Goal: Book appointment/travel/reservation

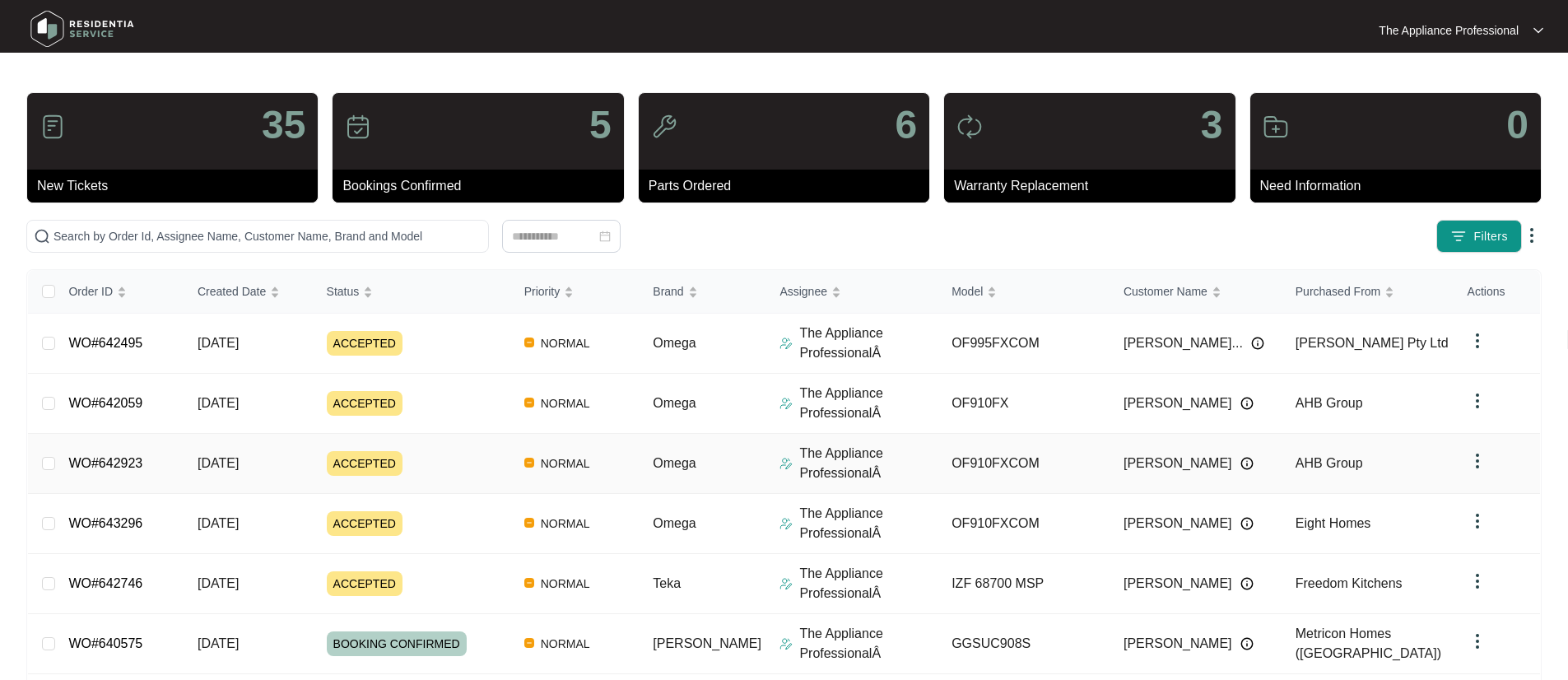
click at [239, 469] on span "[DATE]" at bounding box center [218, 463] width 41 height 14
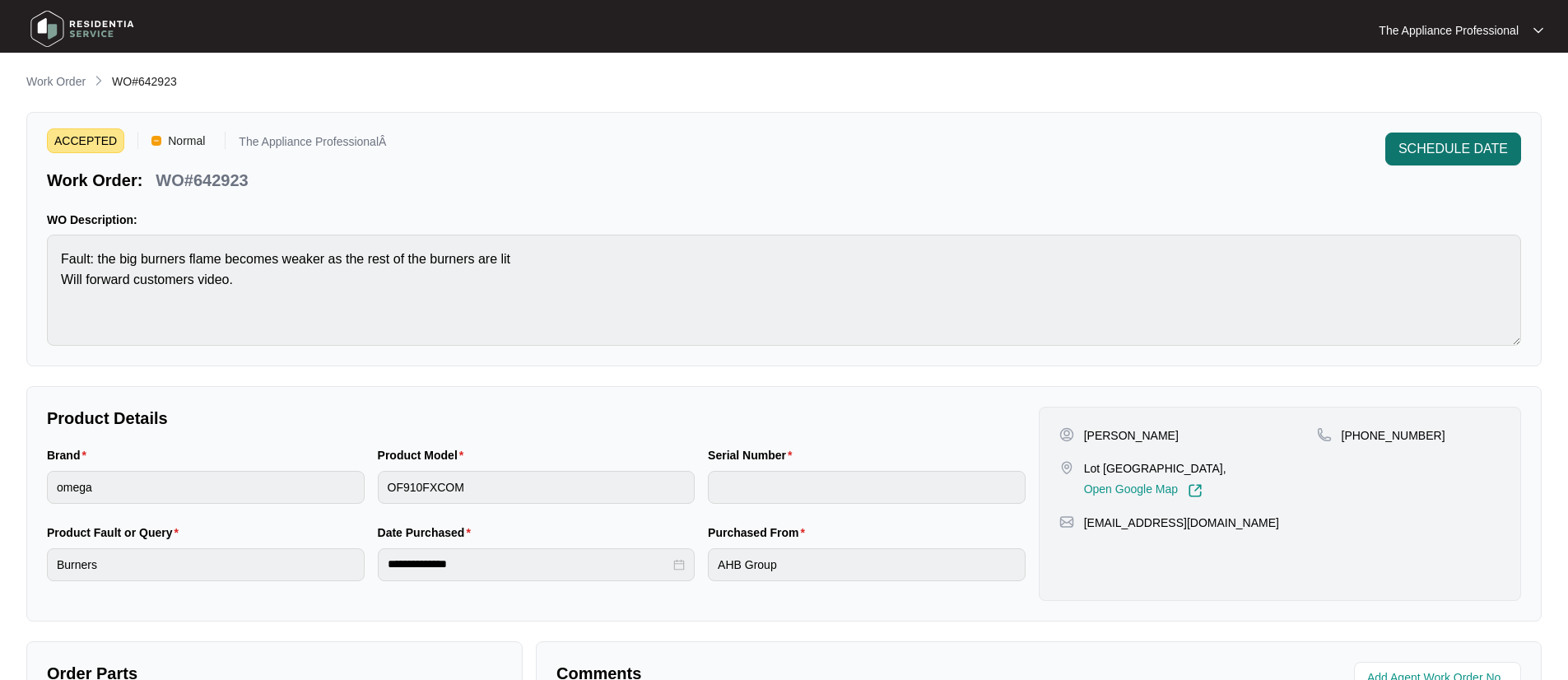
click at [1454, 146] on span "SCHEDULE DATE" at bounding box center [1453, 149] width 110 height 20
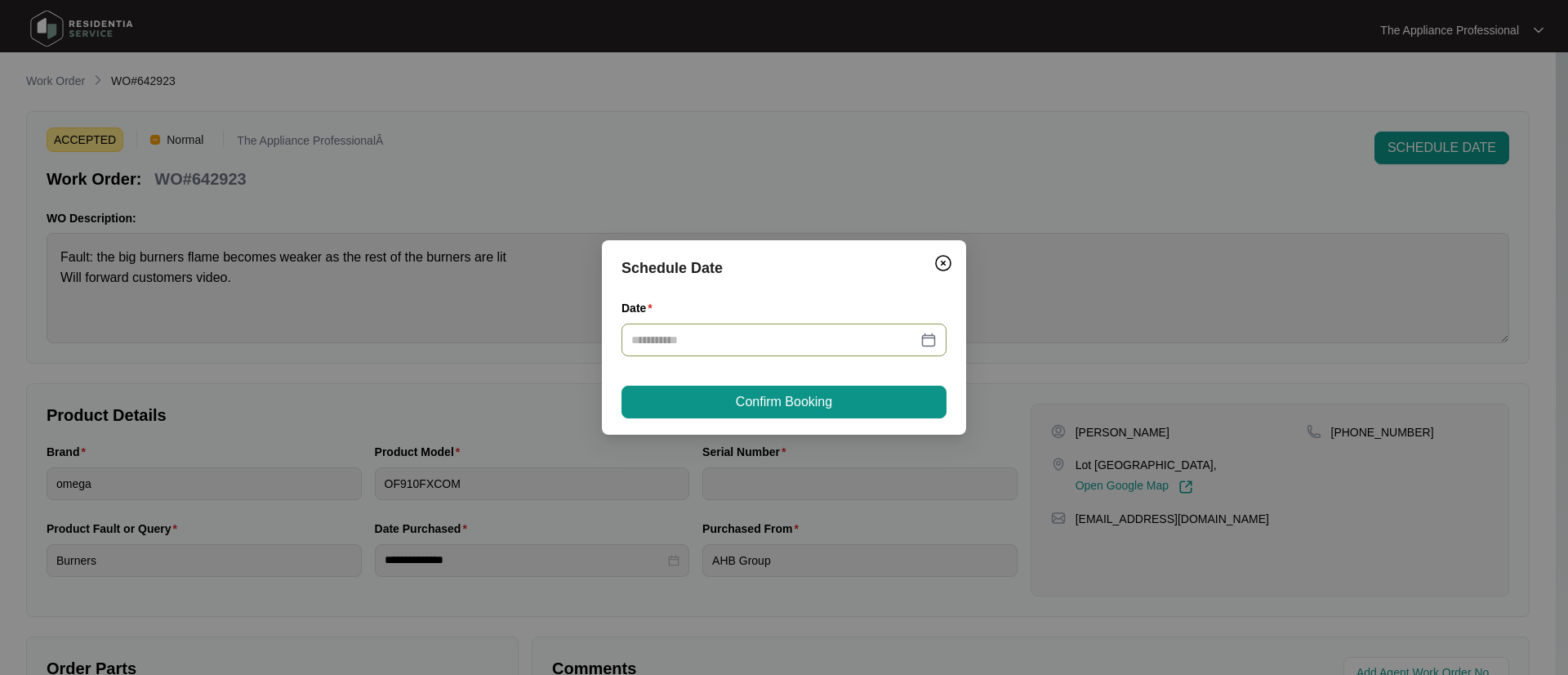
click at [932, 344] on div at bounding box center [784, 340] width 306 height 18
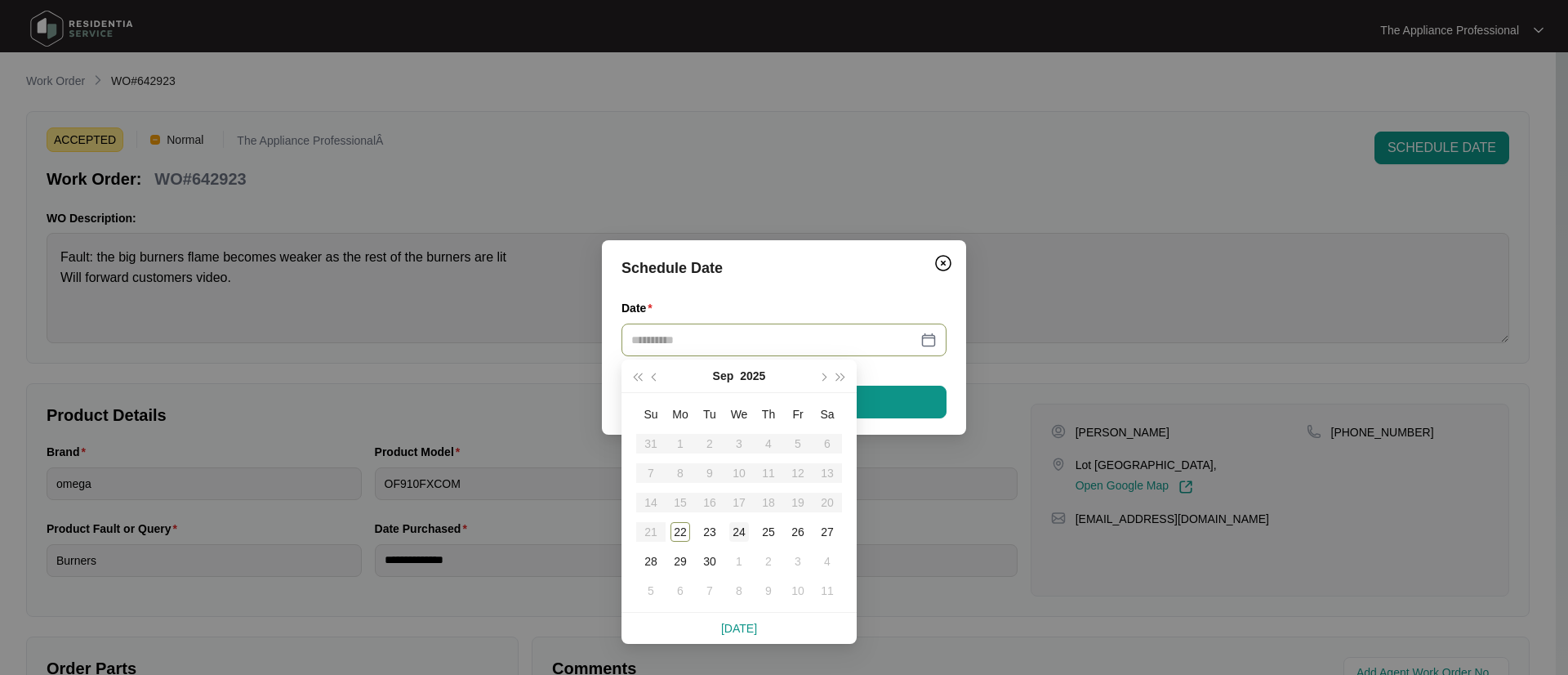
type input "**********"
click at [736, 529] on div "24" at bounding box center [739, 532] width 20 height 20
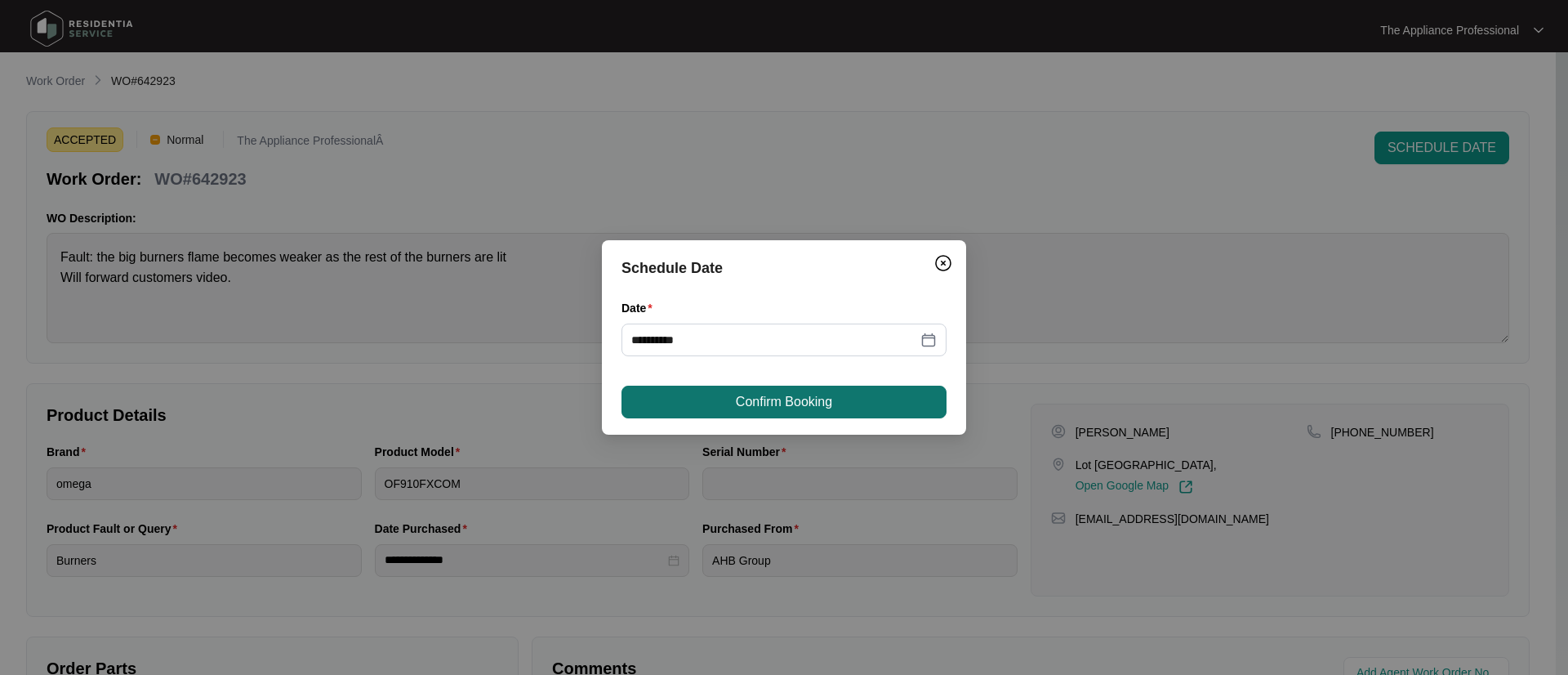
click at [761, 401] on span "Confirm Booking" at bounding box center [784, 402] width 96 height 20
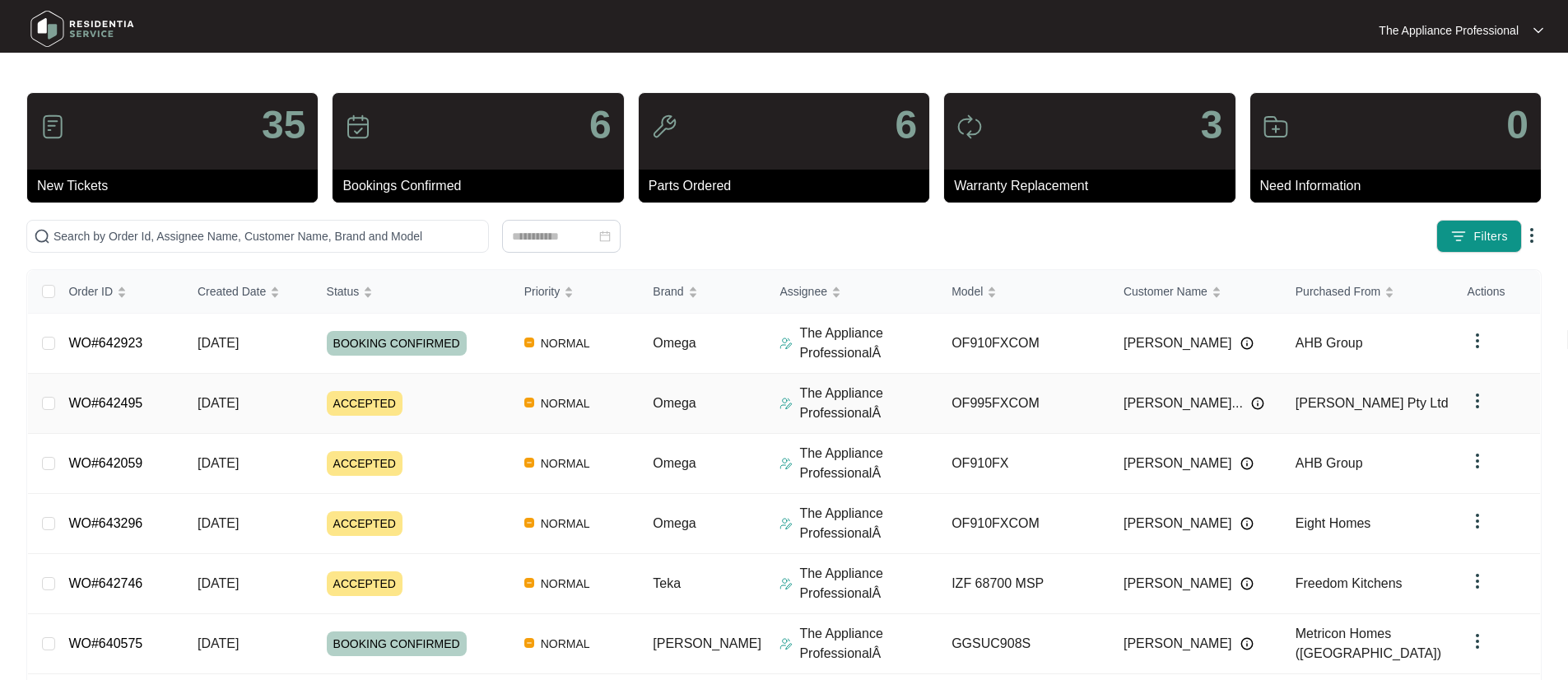
scroll to position [314, 0]
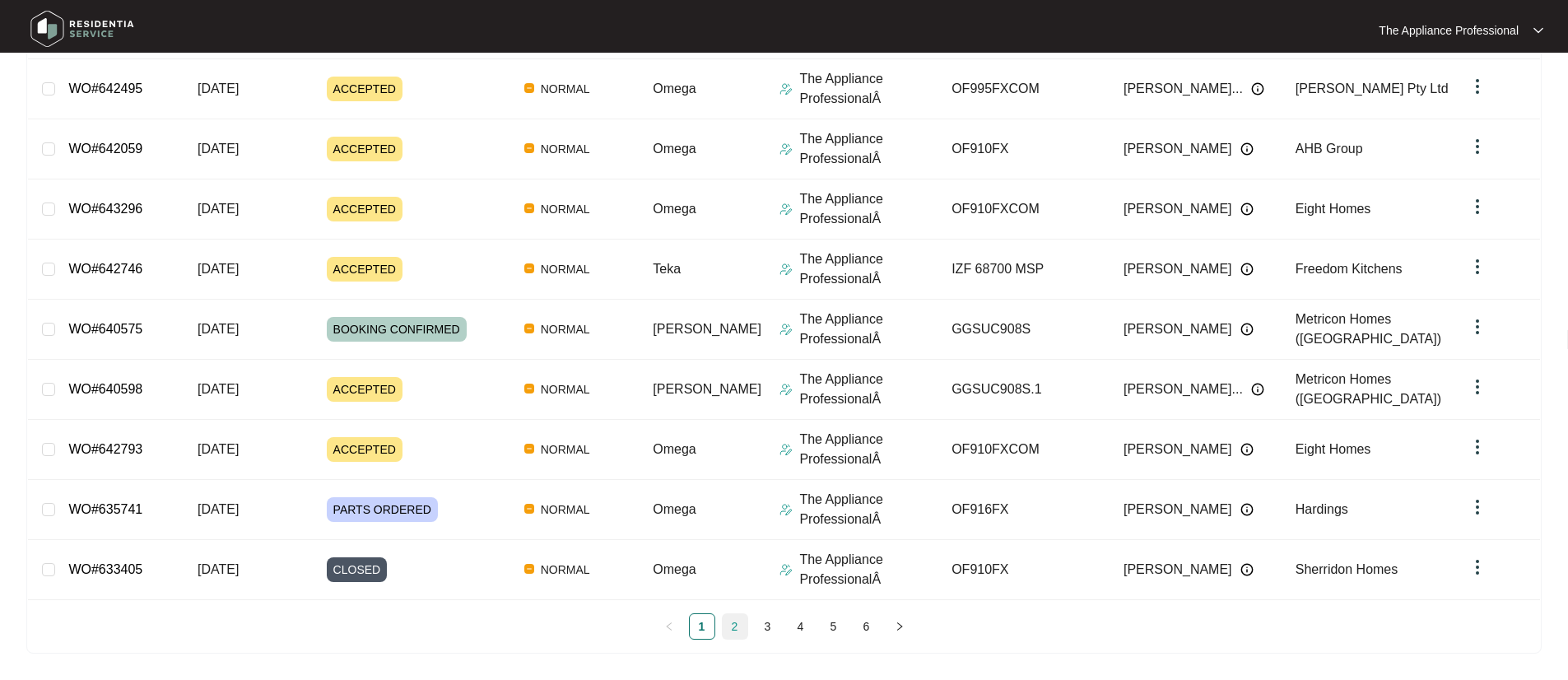
click at [731, 619] on link "2" at bounding box center [735, 626] width 25 height 25
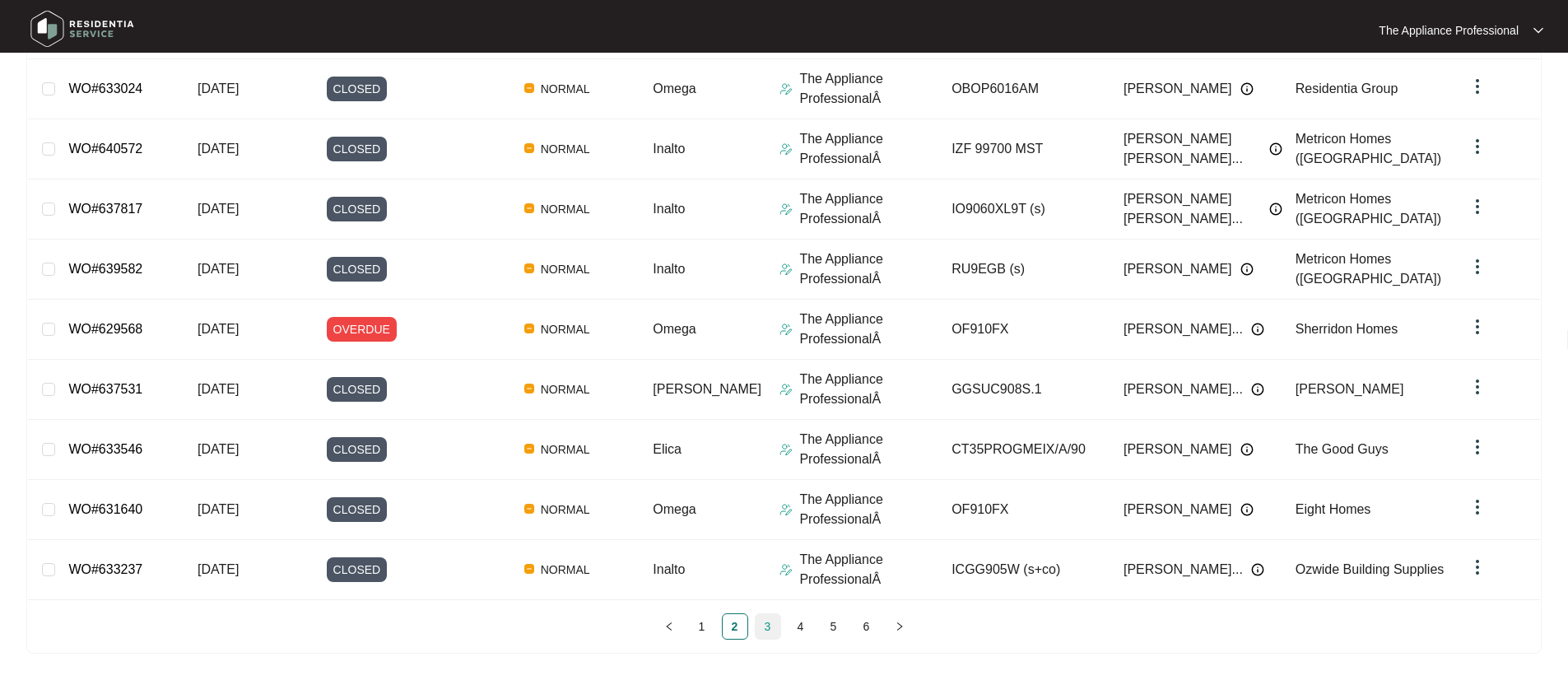
click at [765, 624] on link "3" at bounding box center [768, 626] width 25 height 25
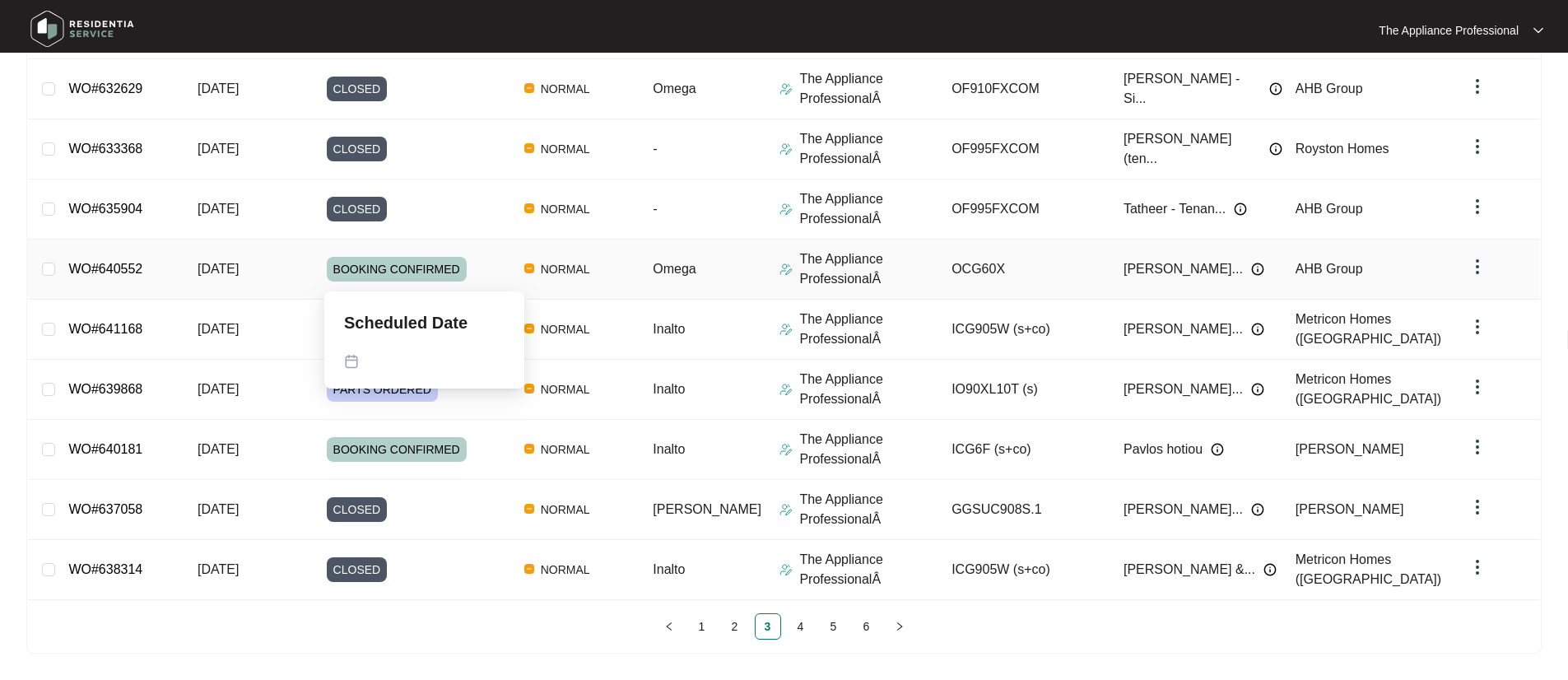
click at [446, 265] on span "BOOKING CONFIRMED" at bounding box center [397, 269] width 140 height 25
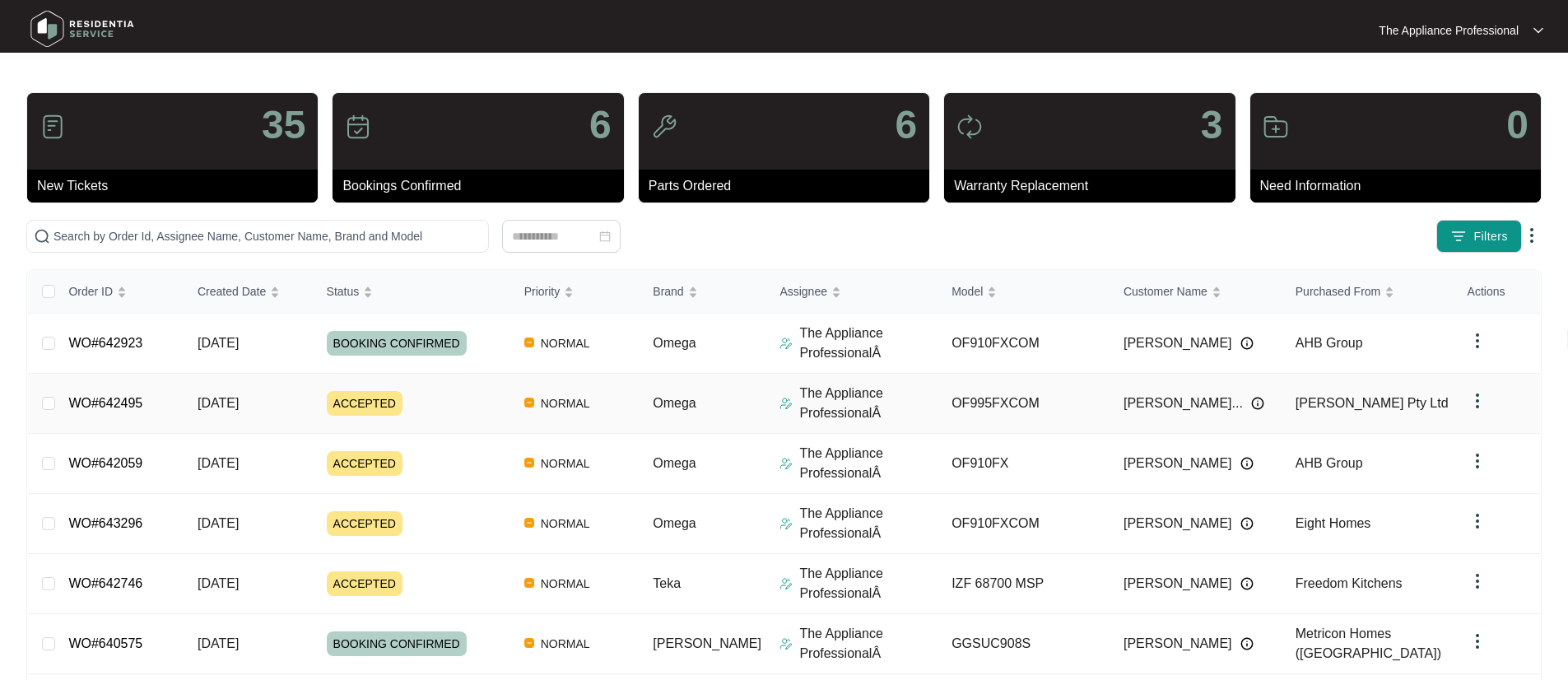
scroll to position [314, 0]
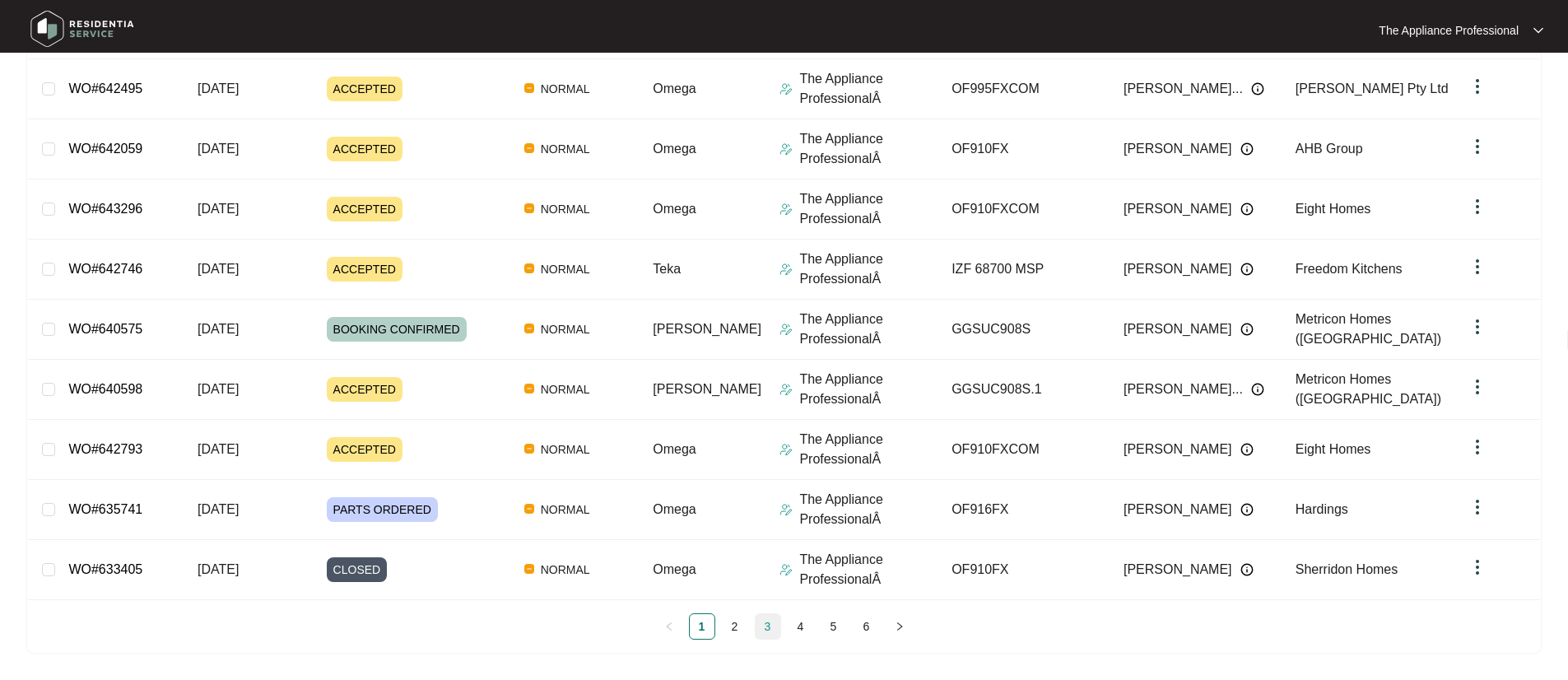
click at [765, 632] on link "3" at bounding box center [768, 626] width 25 height 25
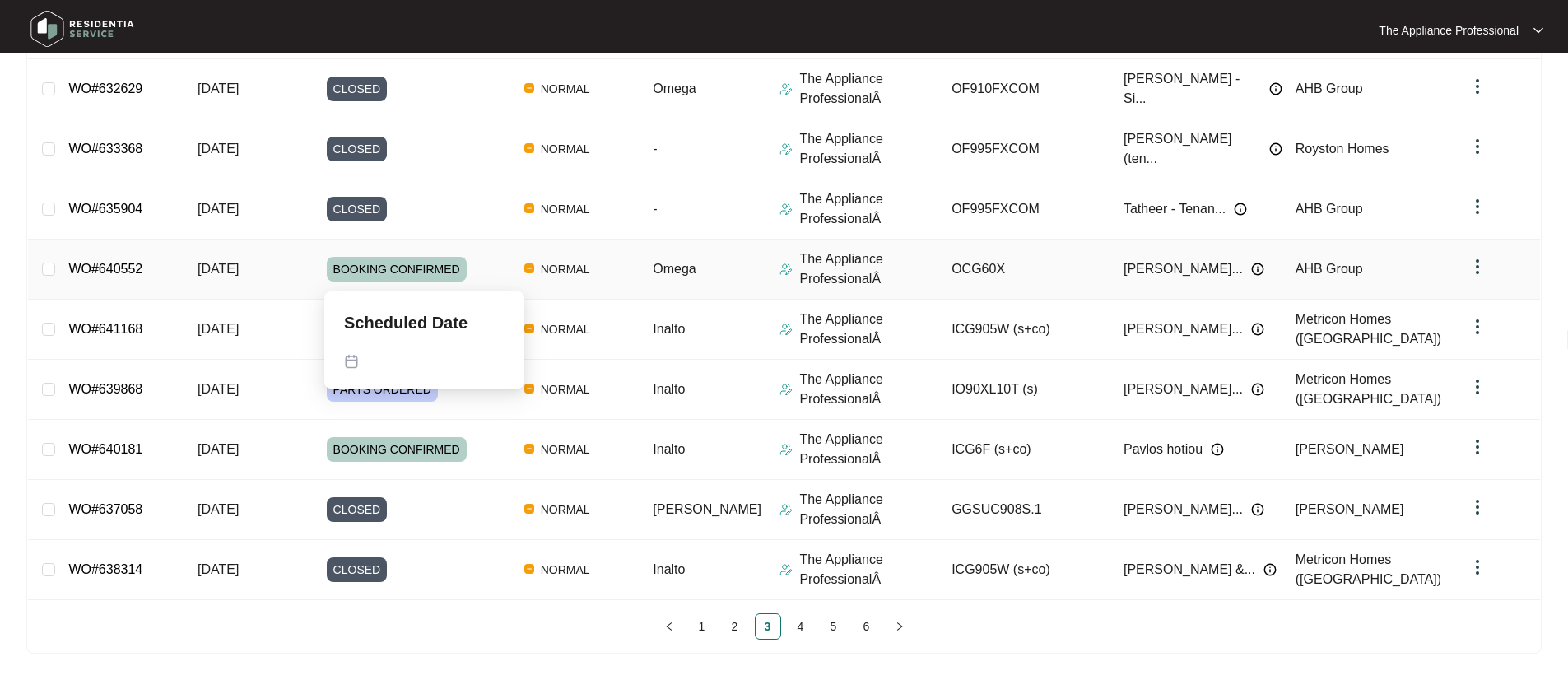
click at [399, 272] on span "BOOKING CONFIRMED" at bounding box center [397, 269] width 140 height 25
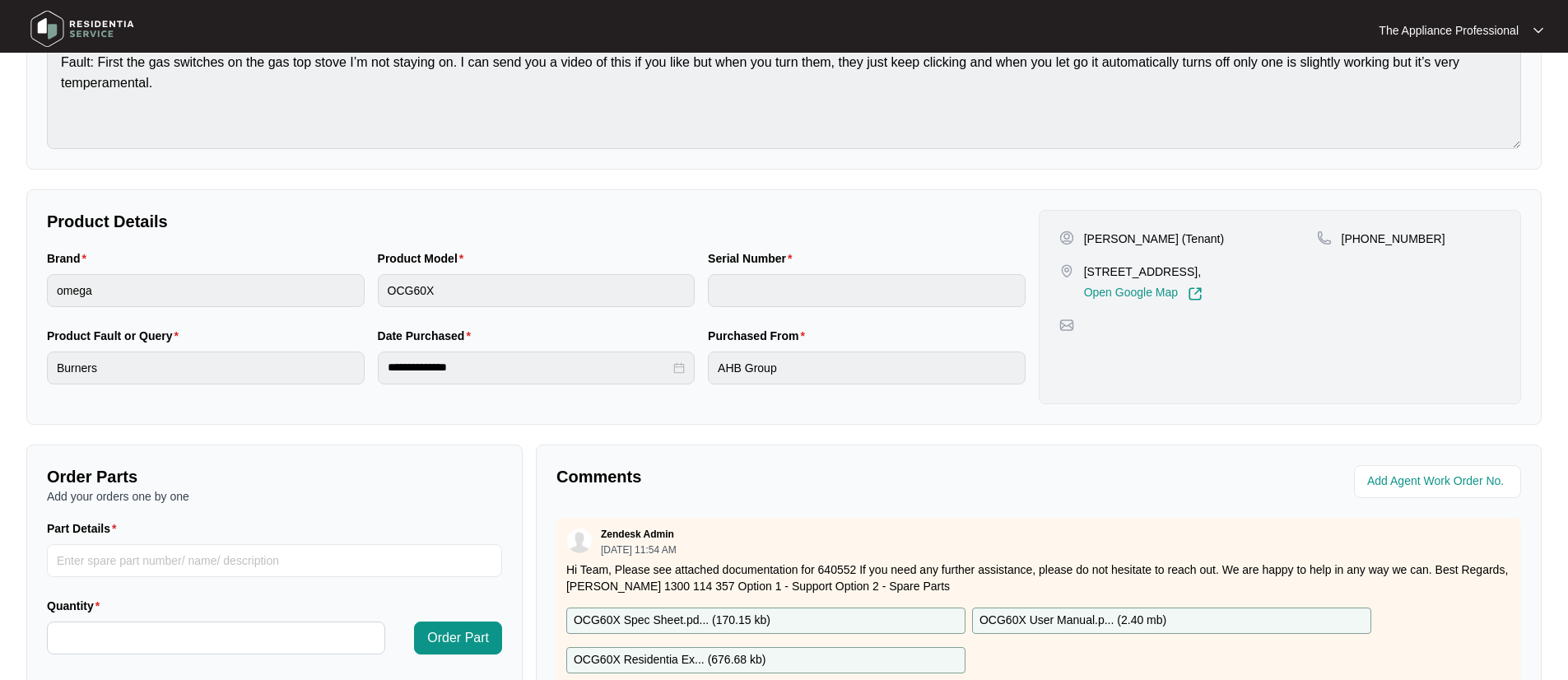
scroll to position [412, 0]
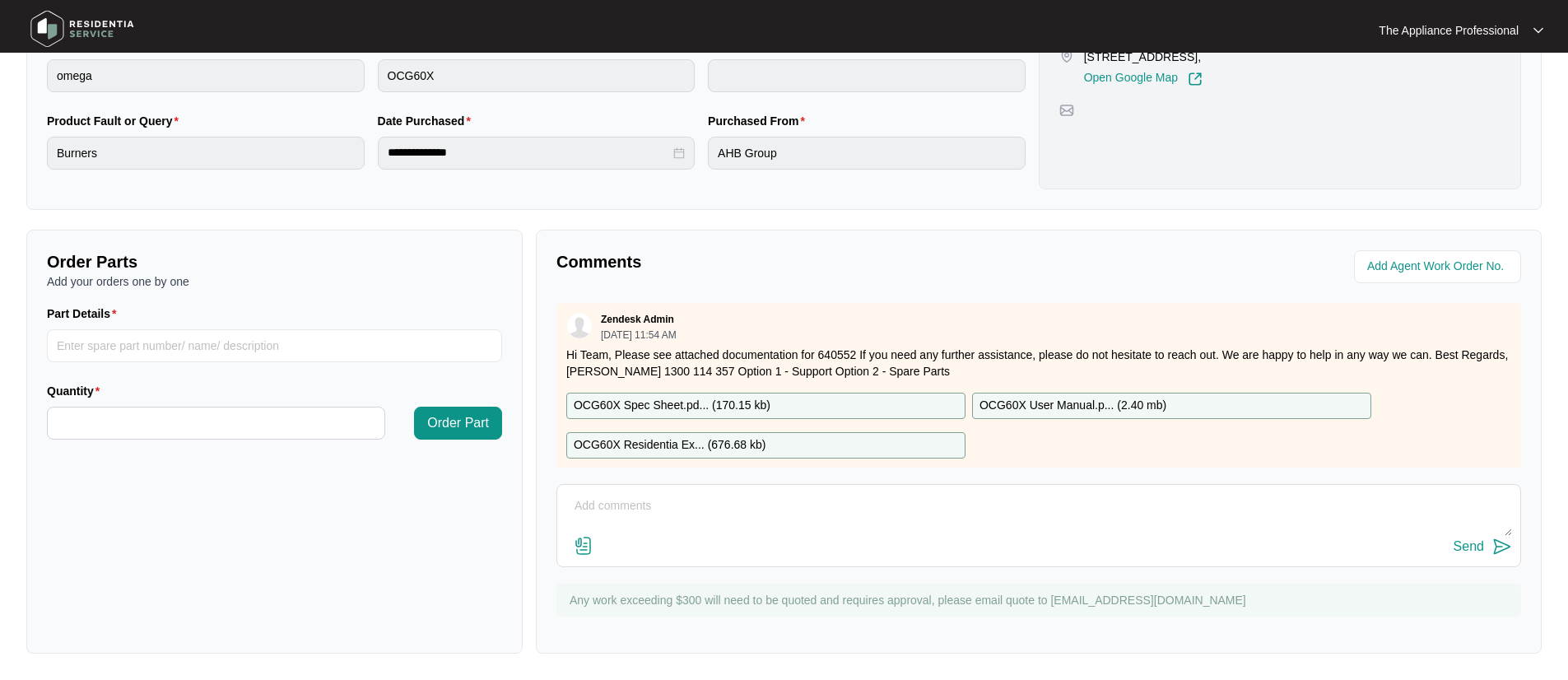
click at [586, 507] on textarea at bounding box center [1039, 515] width 947 height 43
type textarea "Booked in for [DATE]."
click at [1486, 552] on button "Send" at bounding box center [1482, 547] width 58 height 22
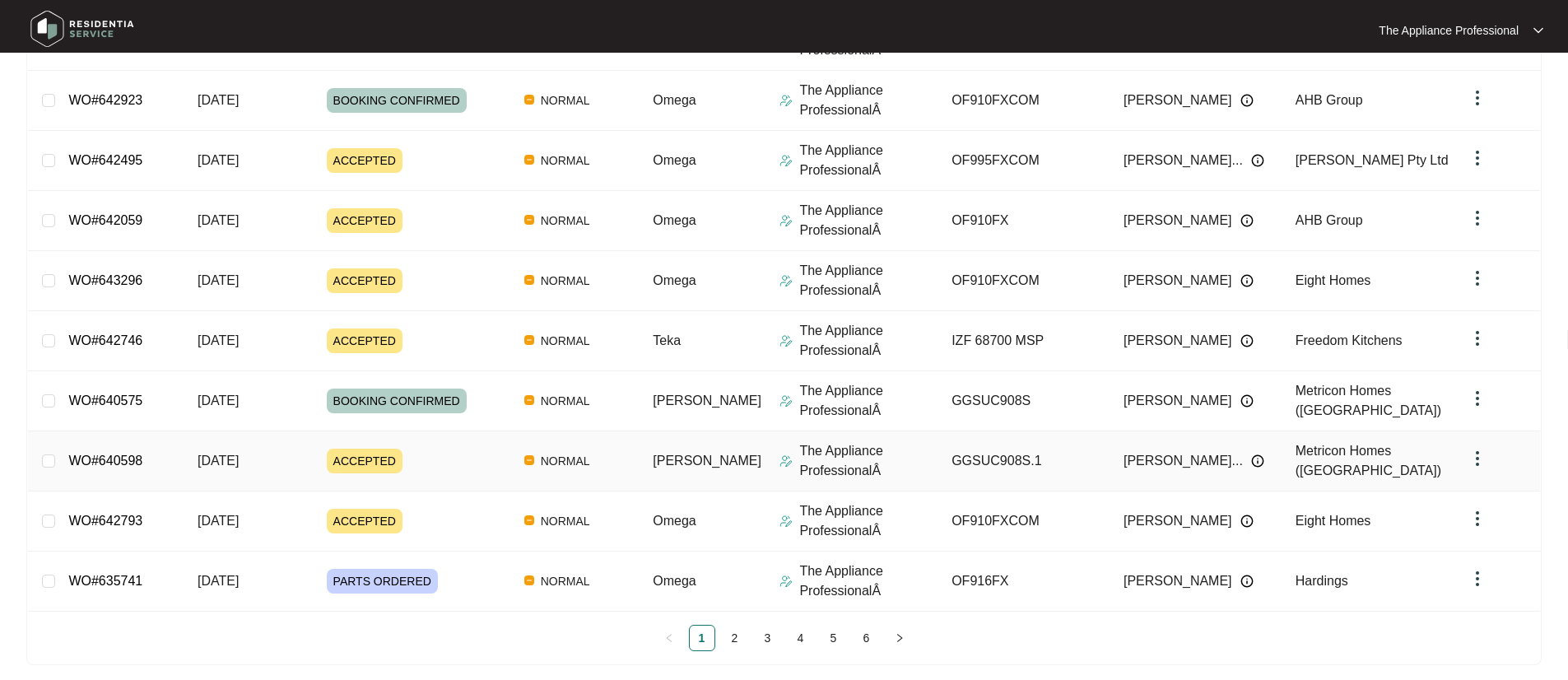
scroll to position [314, 0]
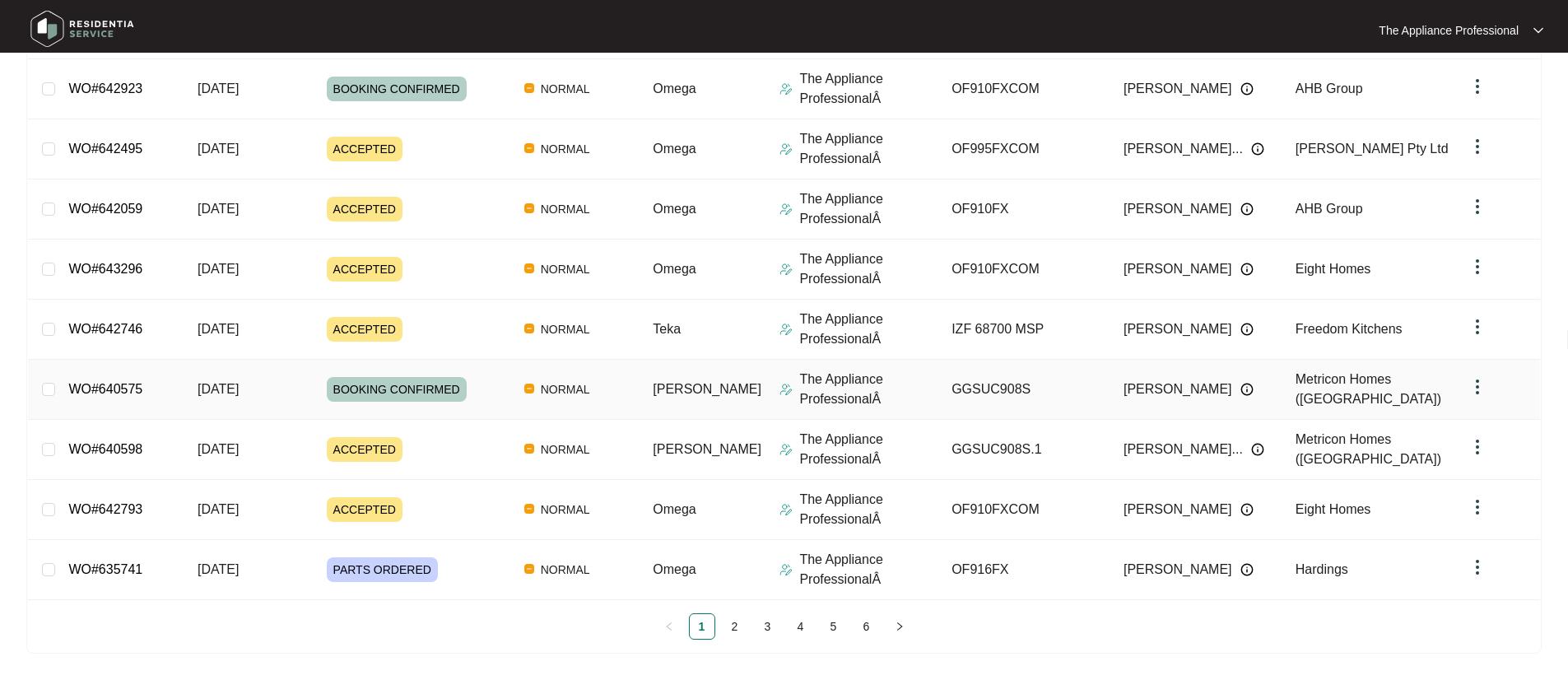
click at [239, 389] on span "[DATE]" at bounding box center [218, 389] width 41 height 14
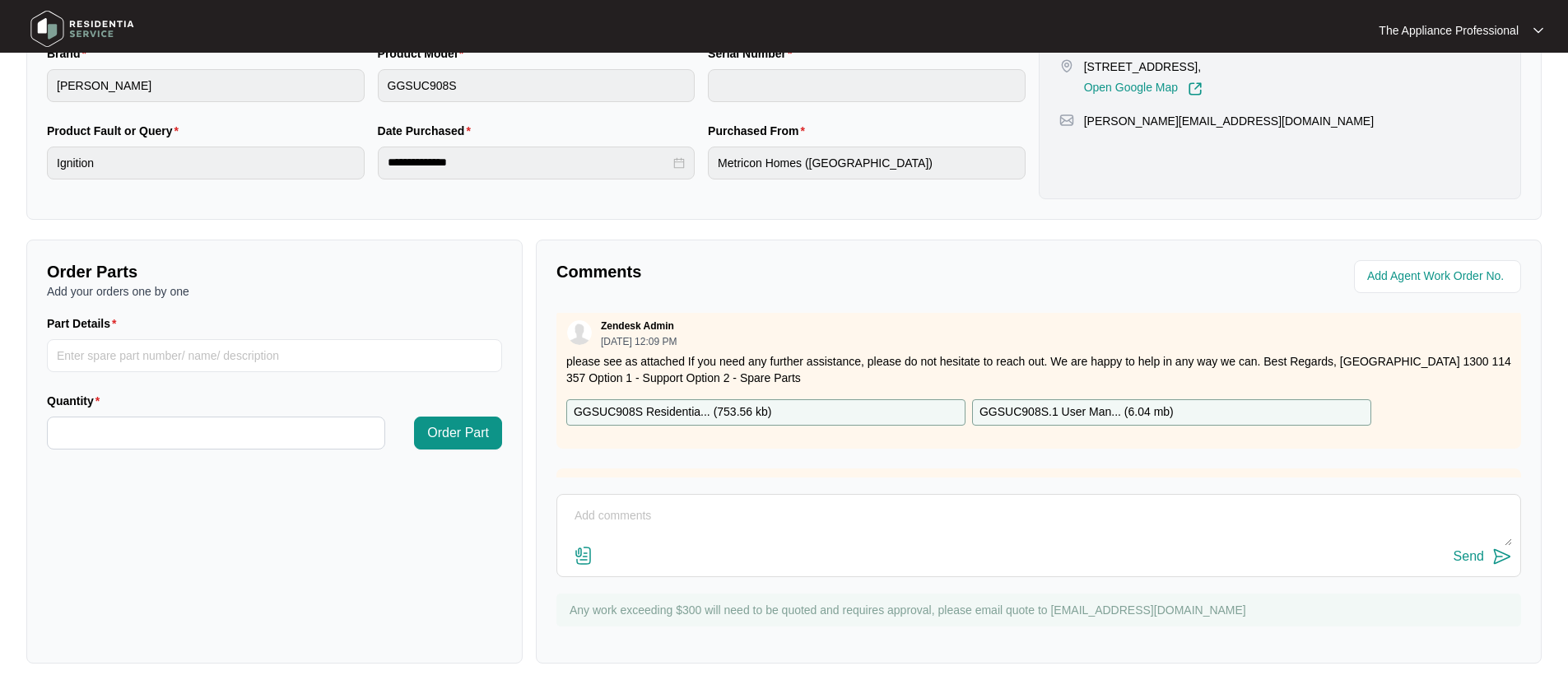
scroll to position [412, 0]
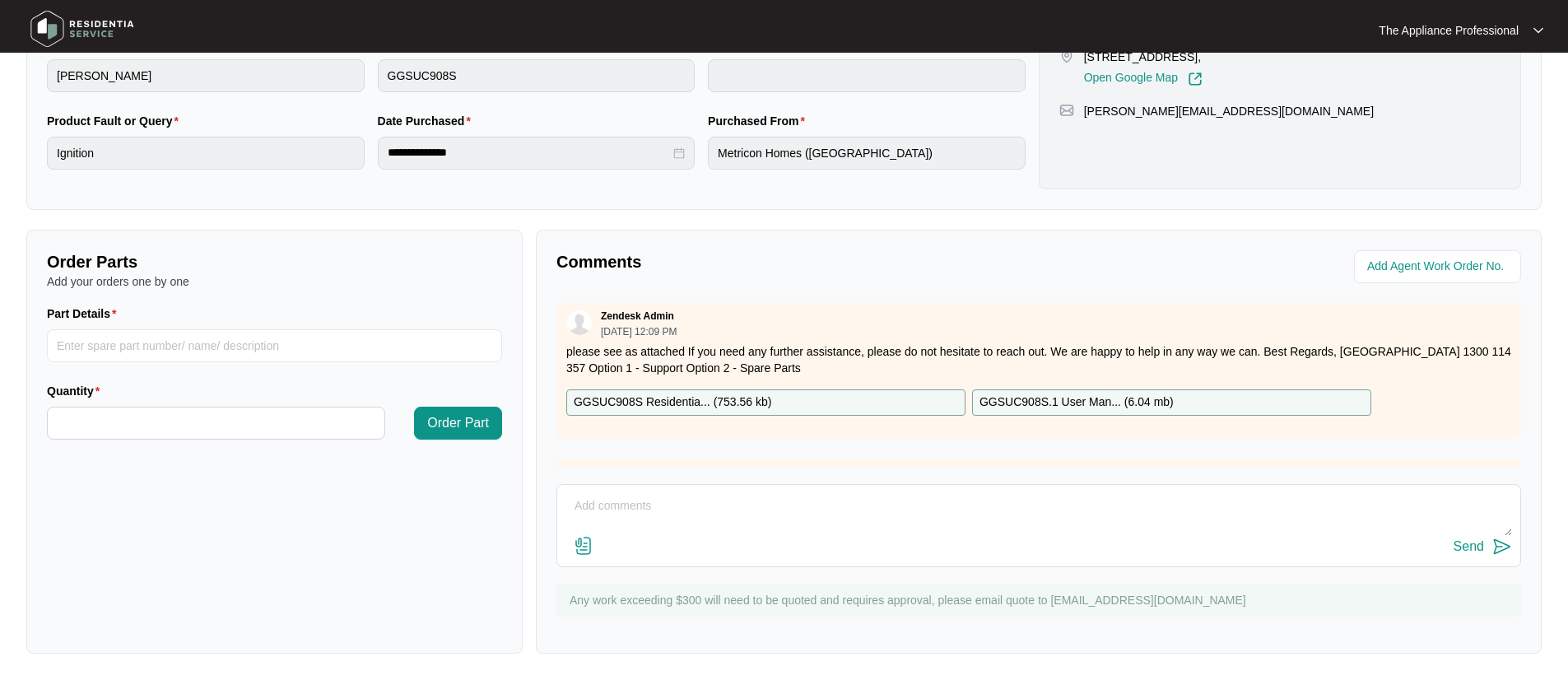
click at [599, 505] on textarea at bounding box center [1039, 515] width 947 height 43
click at [615, 507] on textarea "Bookde in for [DATE]." at bounding box center [1039, 515] width 947 height 43
click at [610, 506] on textarea "Bookde in for [DATE]." at bounding box center [1039, 515] width 947 height 43
click at [612, 508] on textarea "Bookde in for [DATE]." at bounding box center [1039, 515] width 947 height 43
type textarea "Booked in for [DATE]."
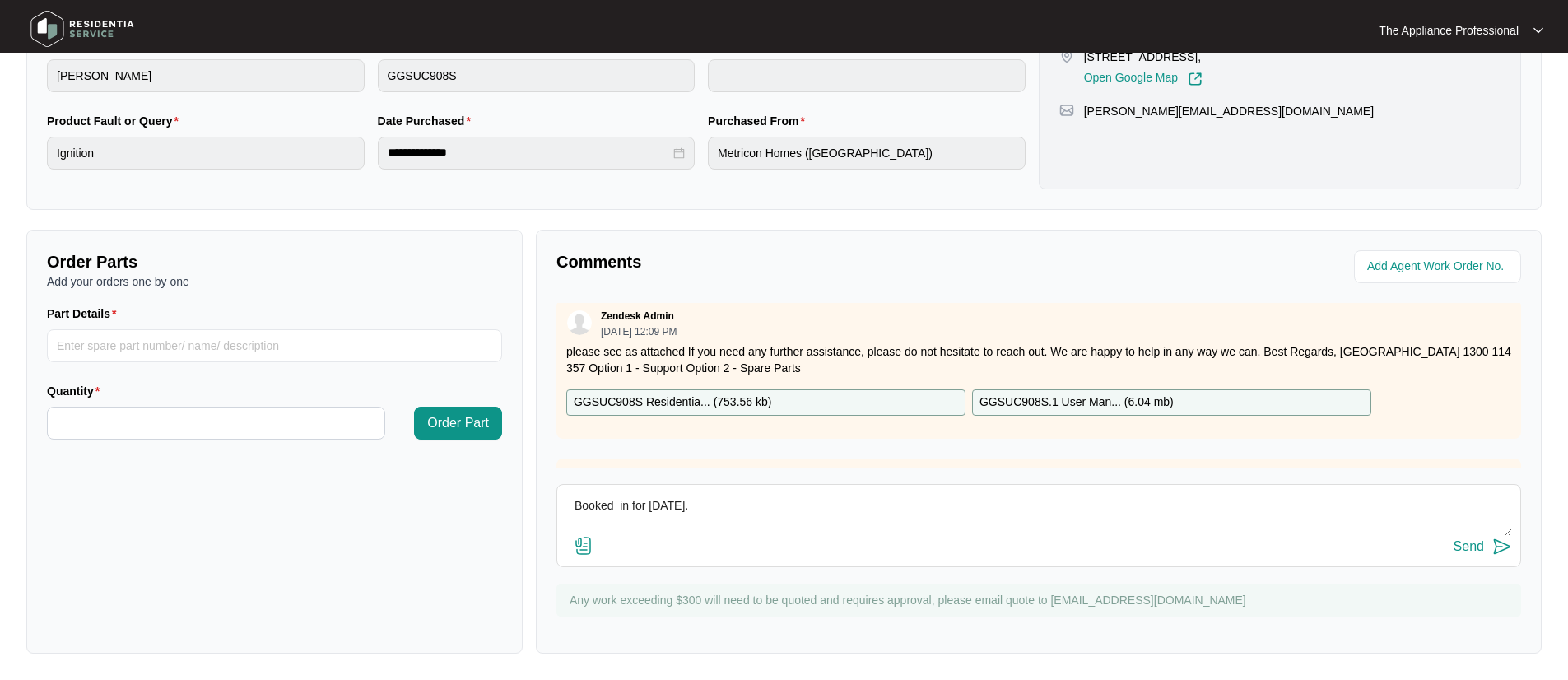
click at [1463, 545] on div "Send" at bounding box center [1468, 547] width 30 height 15
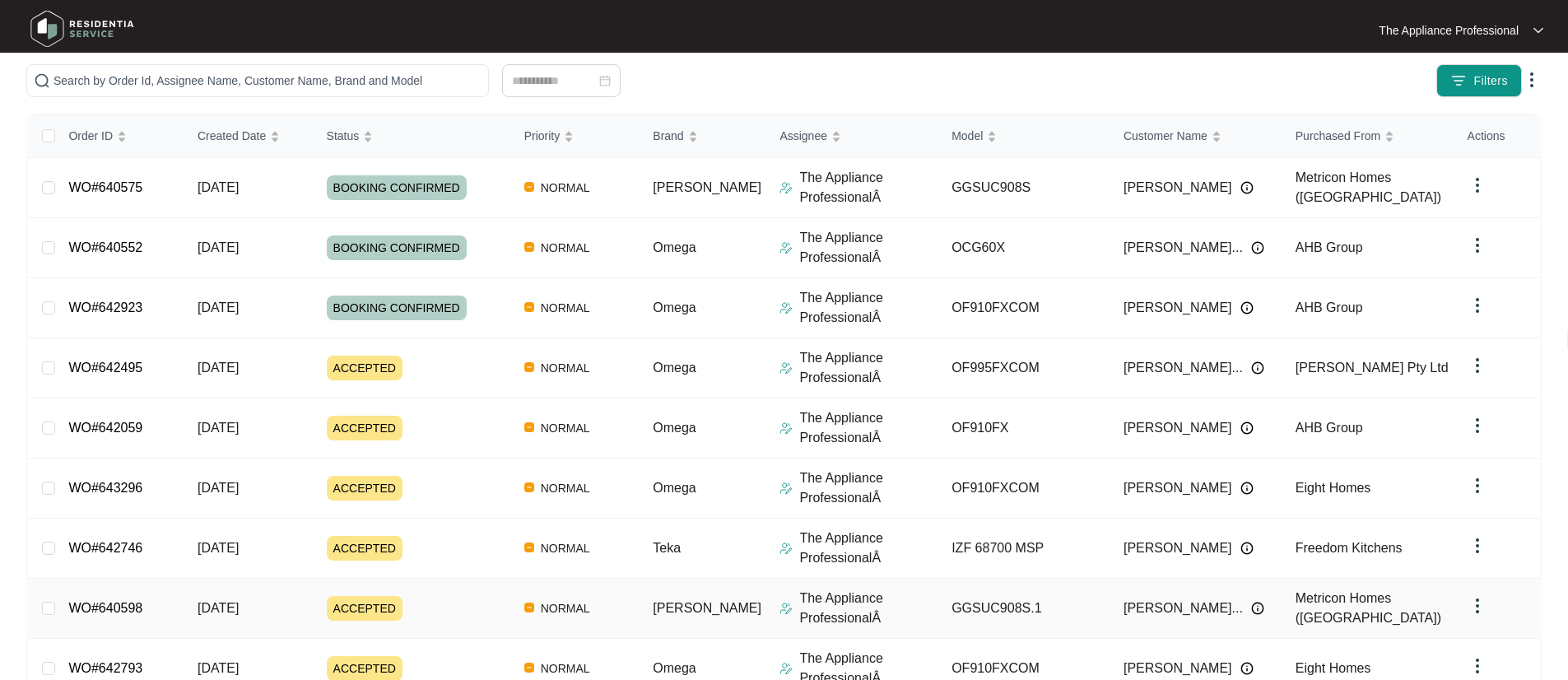
scroll to position [314, 0]
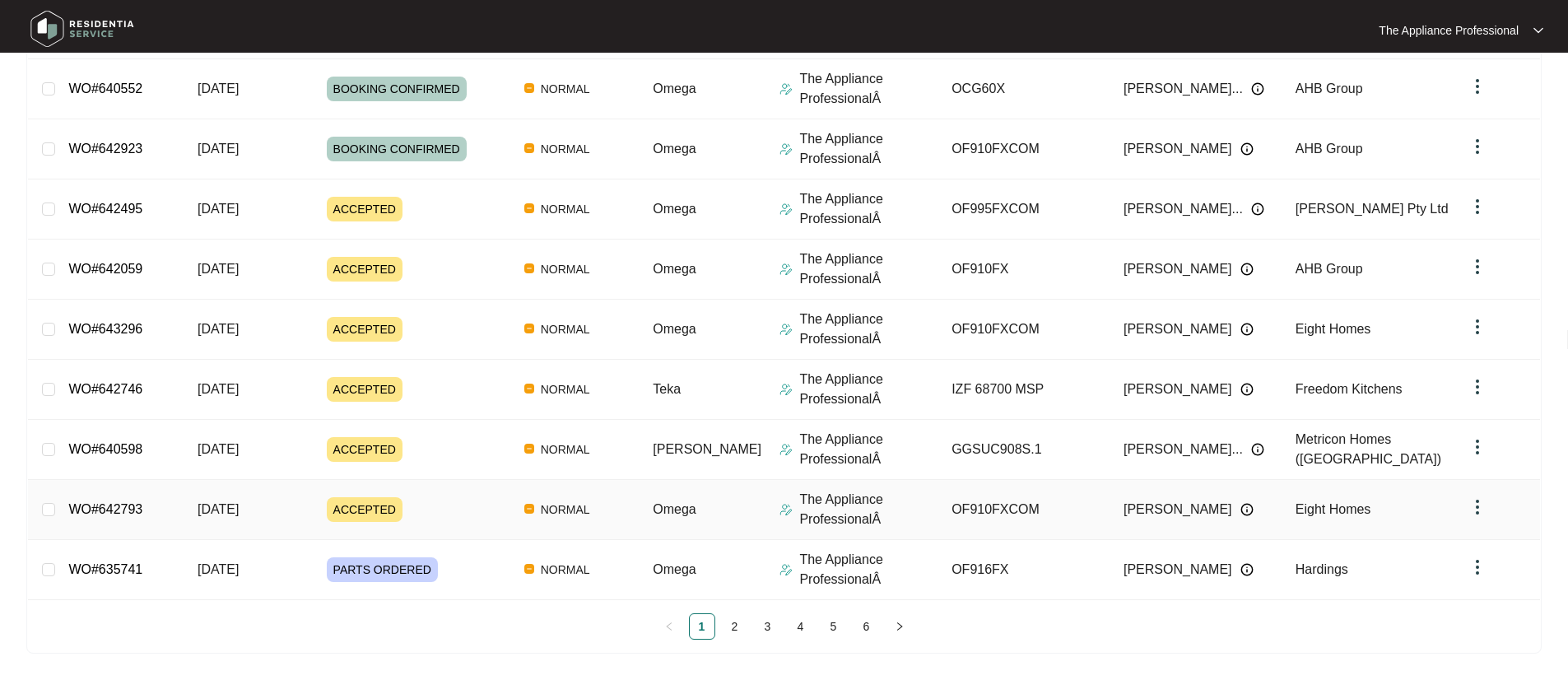
click at [274, 511] on td "[DATE]" at bounding box center [249, 510] width 129 height 60
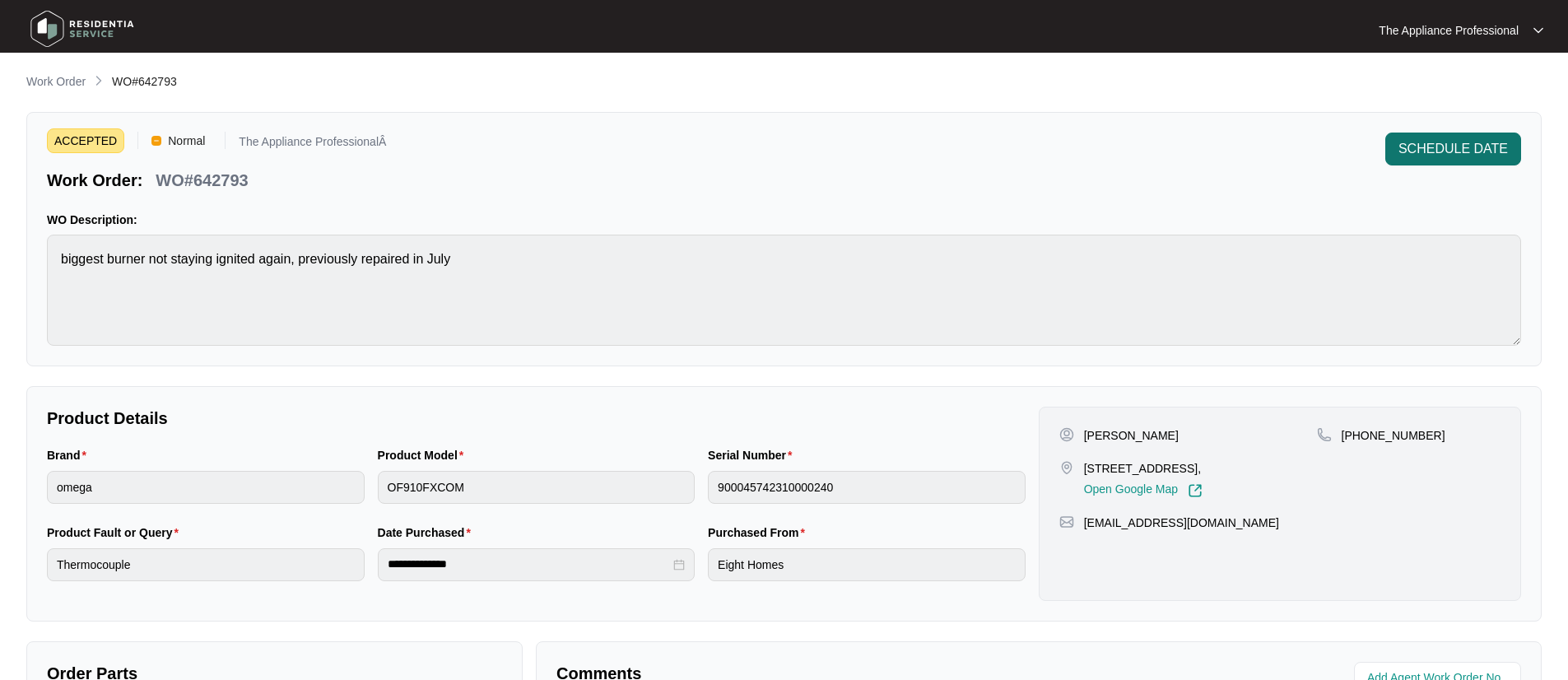
click at [1422, 147] on span "SCHEDULE DATE" at bounding box center [1453, 149] width 110 height 20
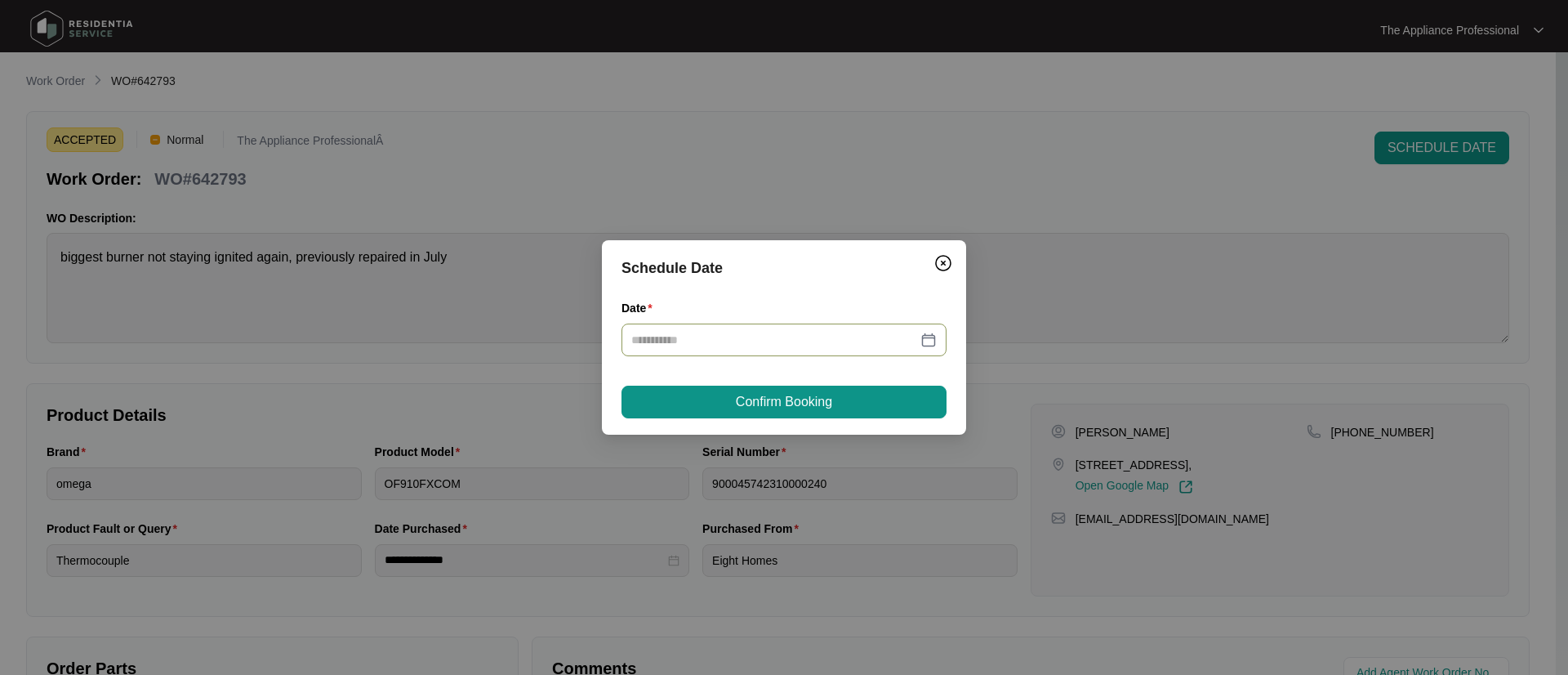
click at [930, 346] on div at bounding box center [784, 340] width 306 height 18
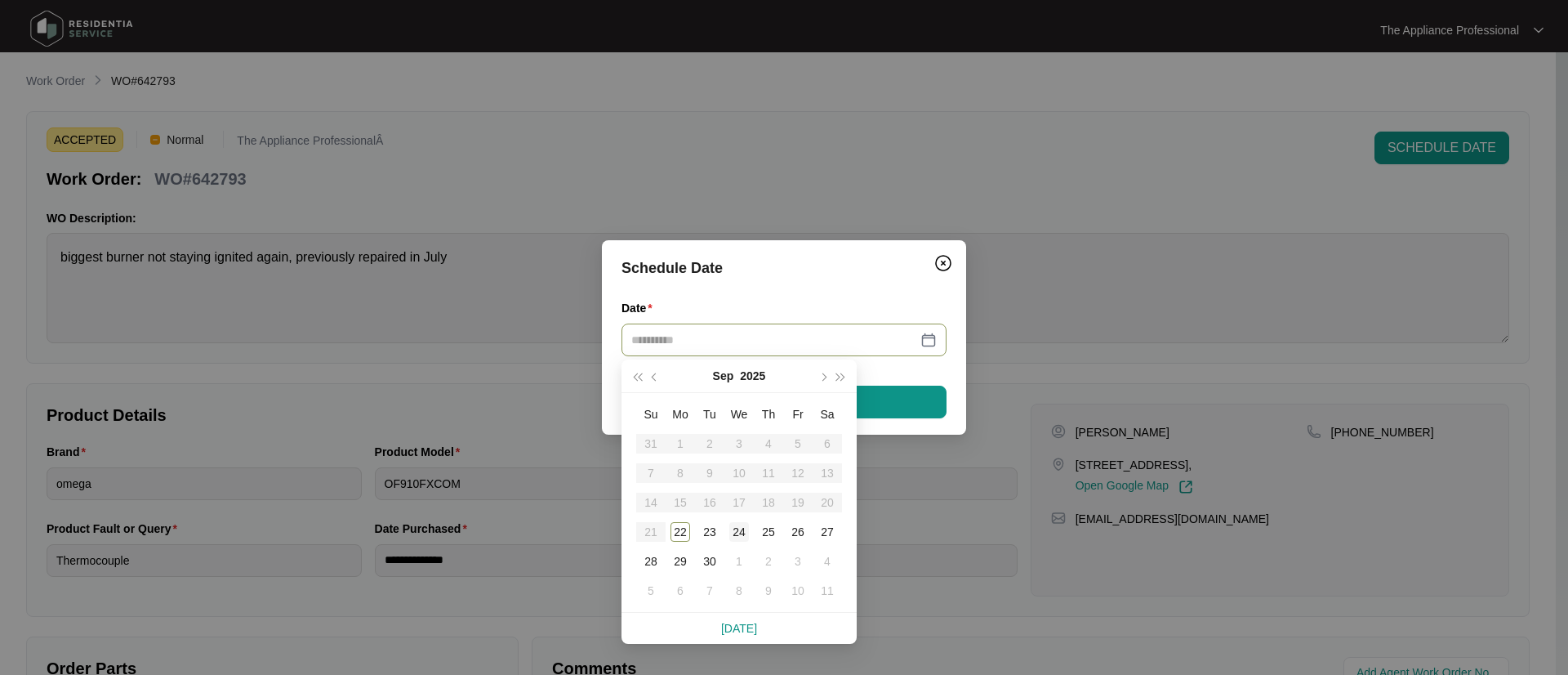
type input "**********"
click at [743, 534] on div "24" at bounding box center [739, 532] width 20 height 20
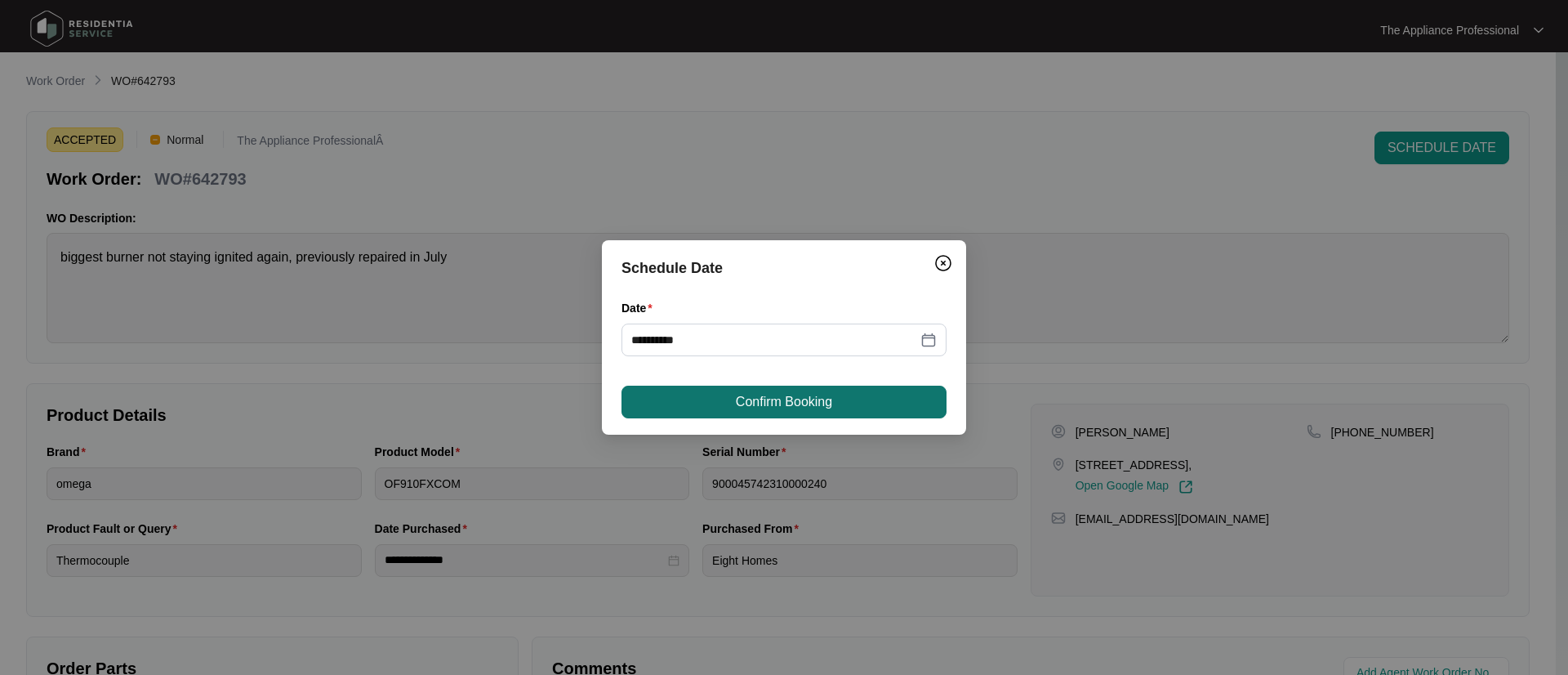
click at [778, 407] on span "Confirm Booking" at bounding box center [784, 402] width 96 height 20
